Goal: Task Accomplishment & Management: Manage account settings

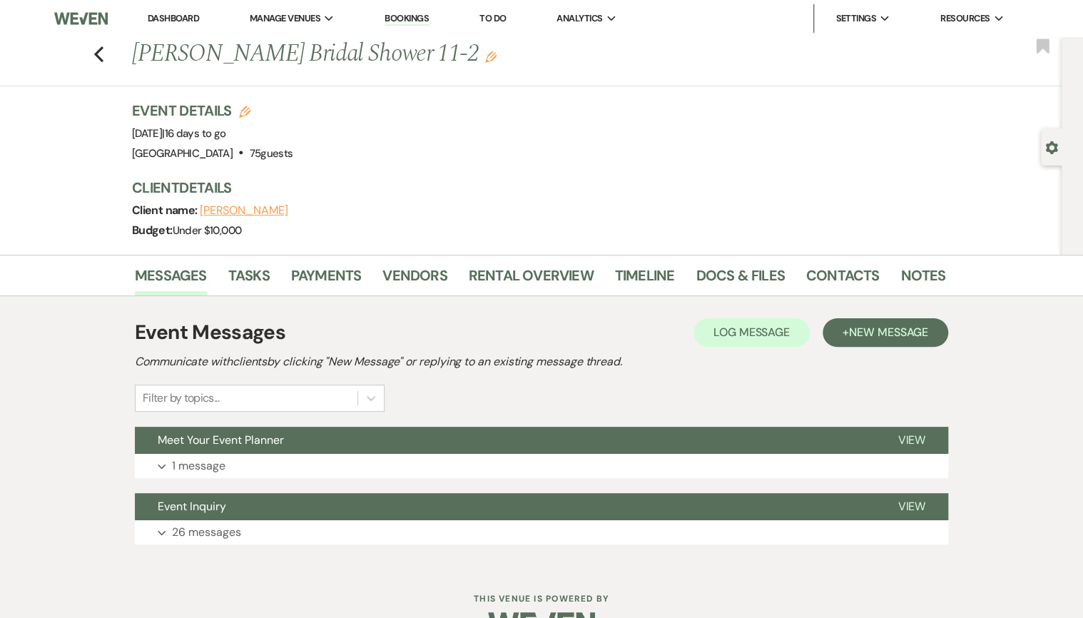
click at [177, 15] on link "Dashboard" at bounding box center [173, 18] width 51 height 12
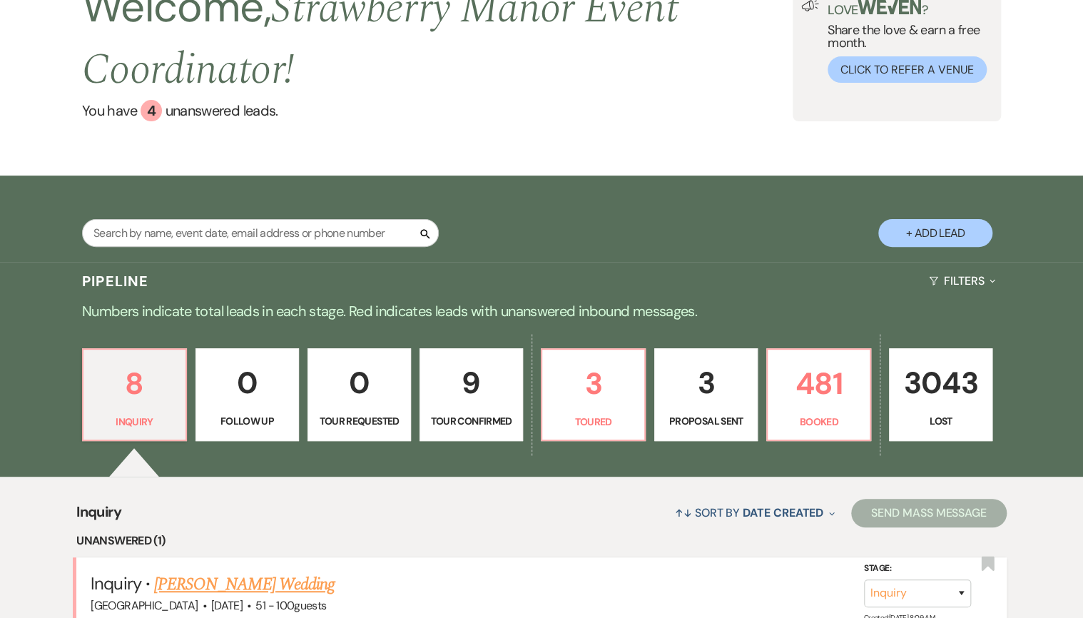
scroll to position [400, 0]
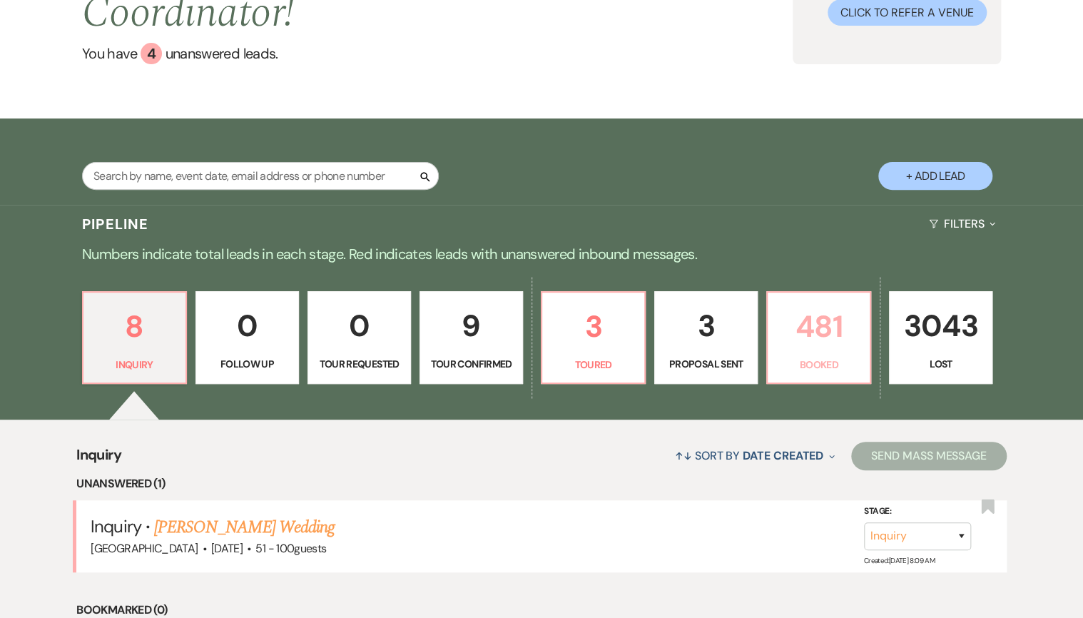
click at [851, 332] on p "481" at bounding box center [818, 327] width 85 height 48
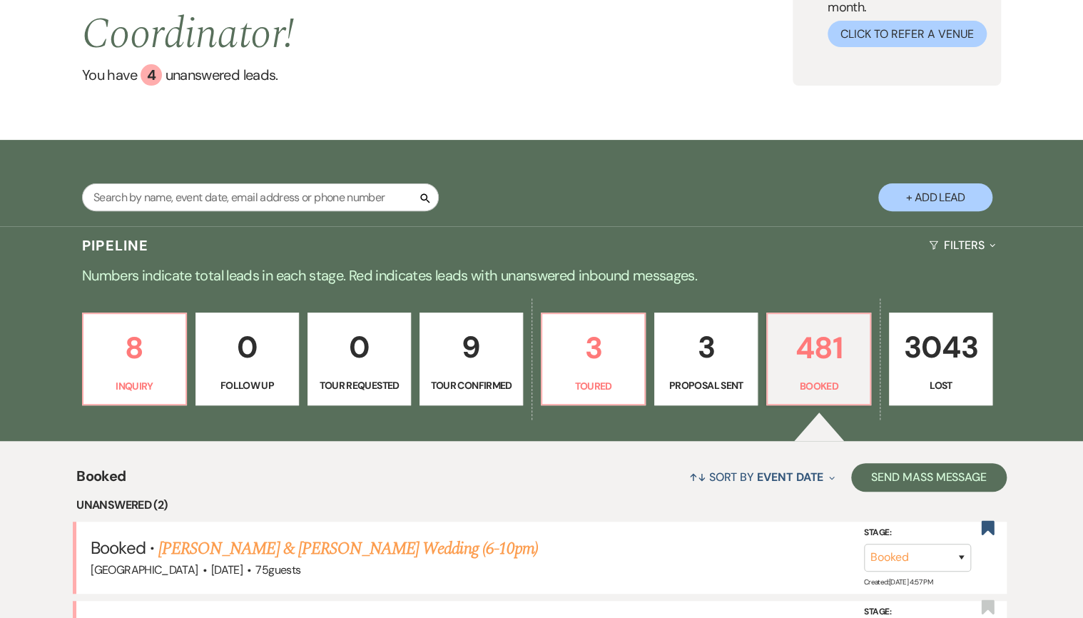
click at [360, 265] on p "Numbers indicate total leads in each stage. Red indicates leads with unanswered…" at bounding box center [541, 275] width 1027 height 23
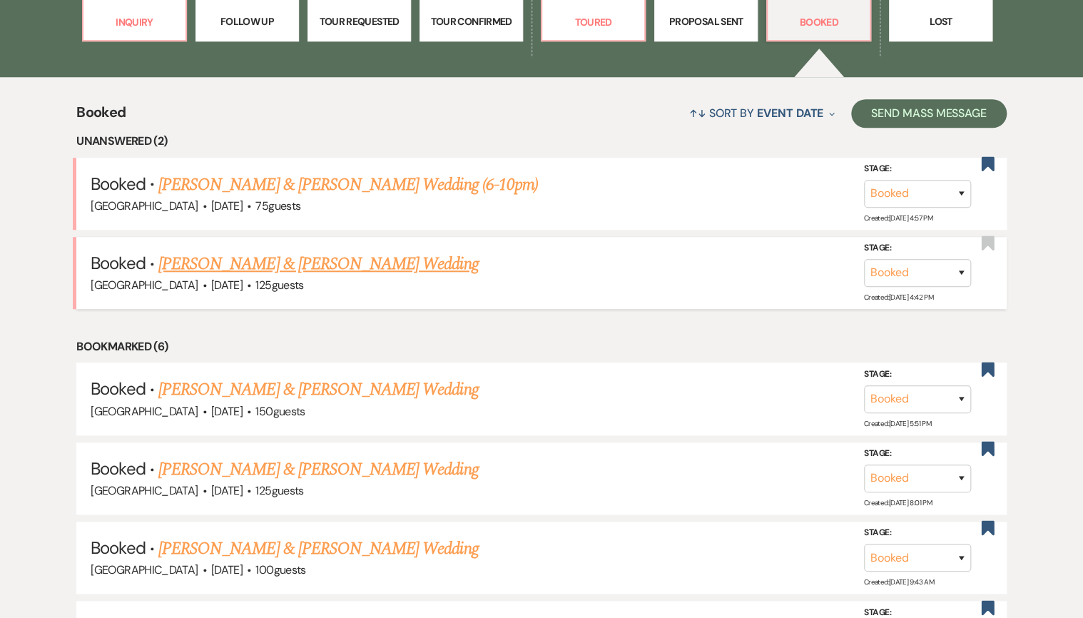
click at [317, 268] on link "[PERSON_NAME] & [PERSON_NAME] Wedding" at bounding box center [318, 264] width 320 height 26
